Goal: Information Seeking & Learning: Learn about a topic

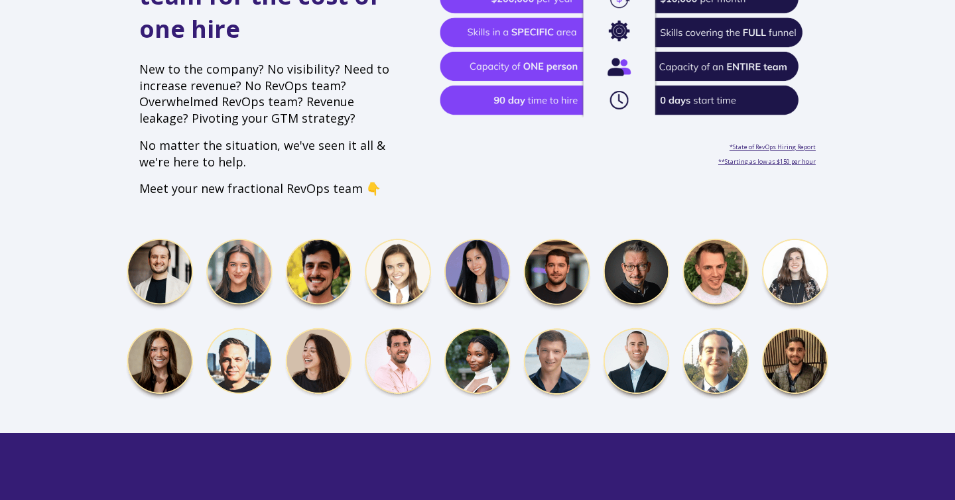
scroll to position [582, 0]
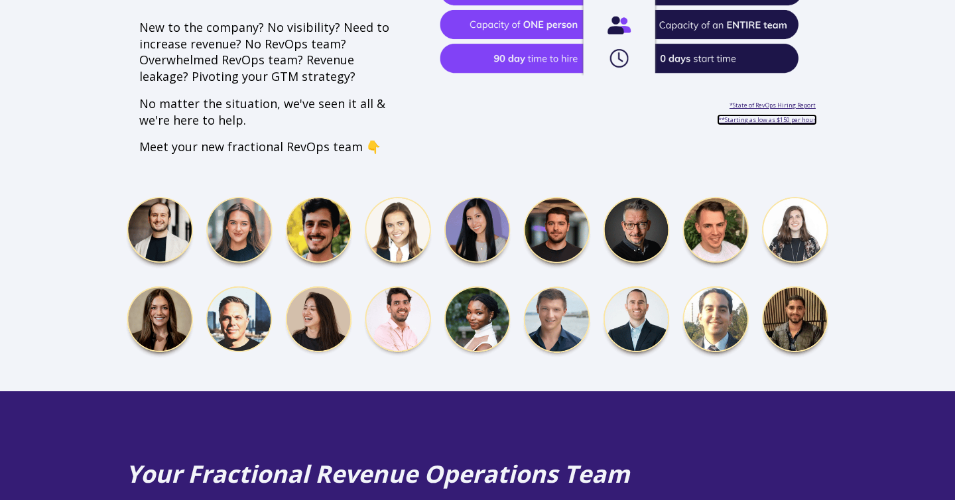
click at [754, 115] on span "**Starting as low as $150 per hour" at bounding box center [768, 119] width 98 height 9
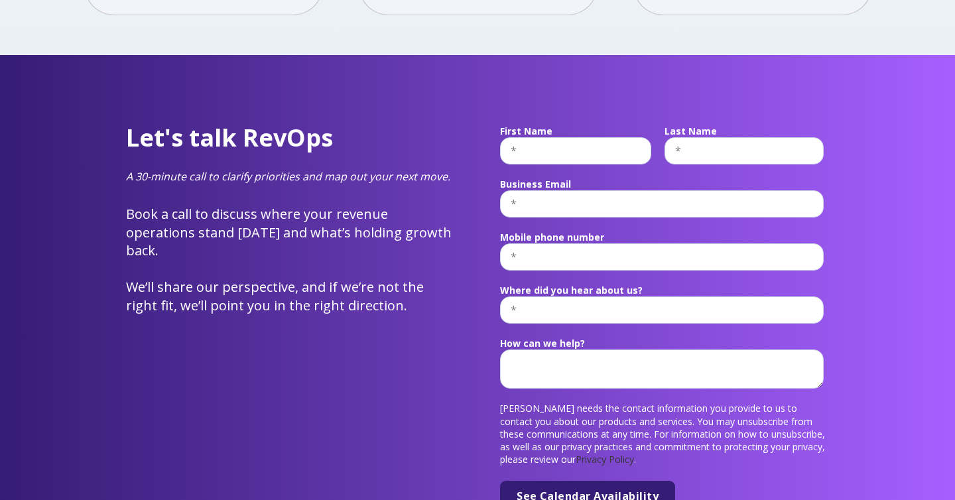
scroll to position [5190, 0]
